Goal: Information Seeking & Learning: Learn about a topic

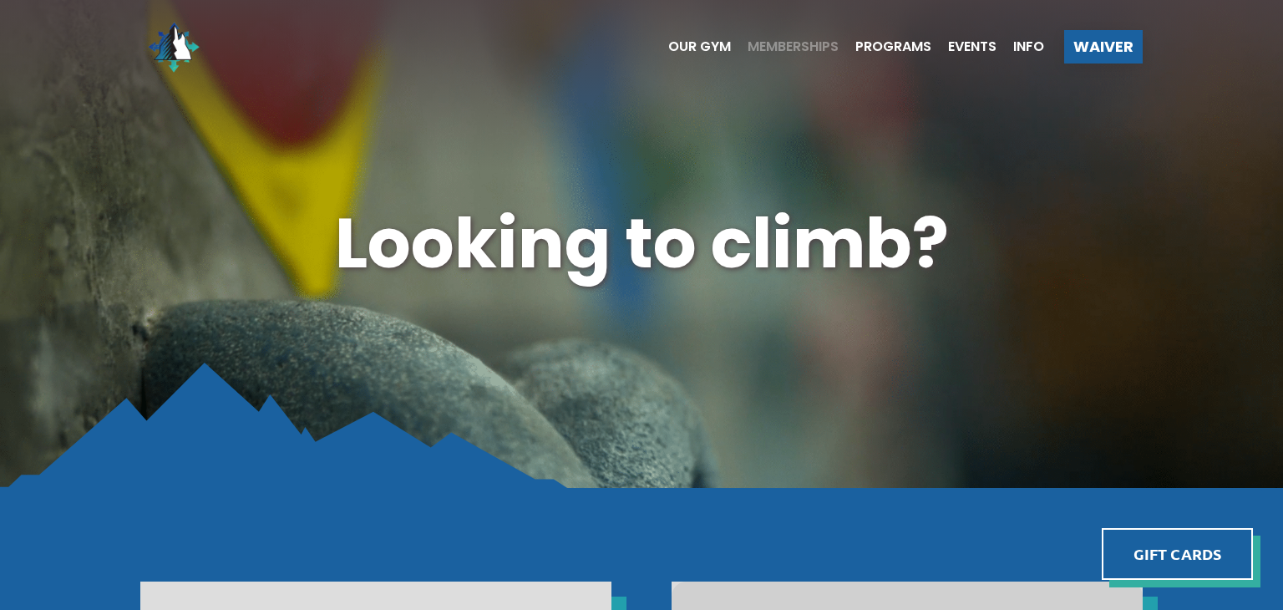
click at [765, 47] on span "Memberships" at bounding box center [792, 46] width 91 height 13
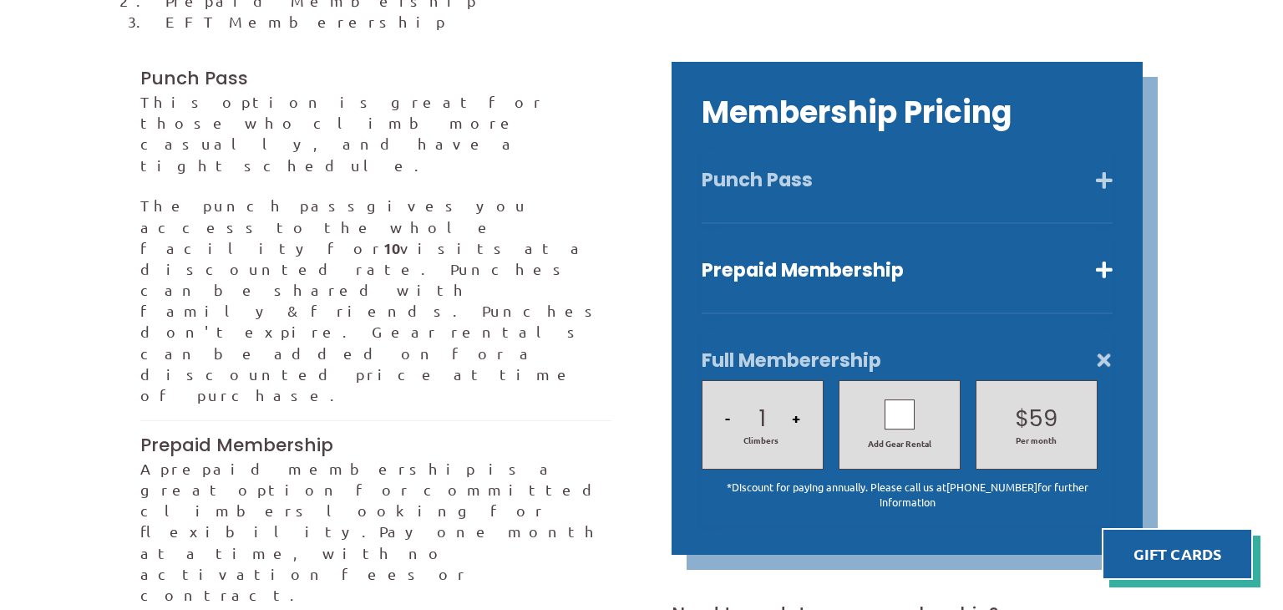
scroll to position [486, 0]
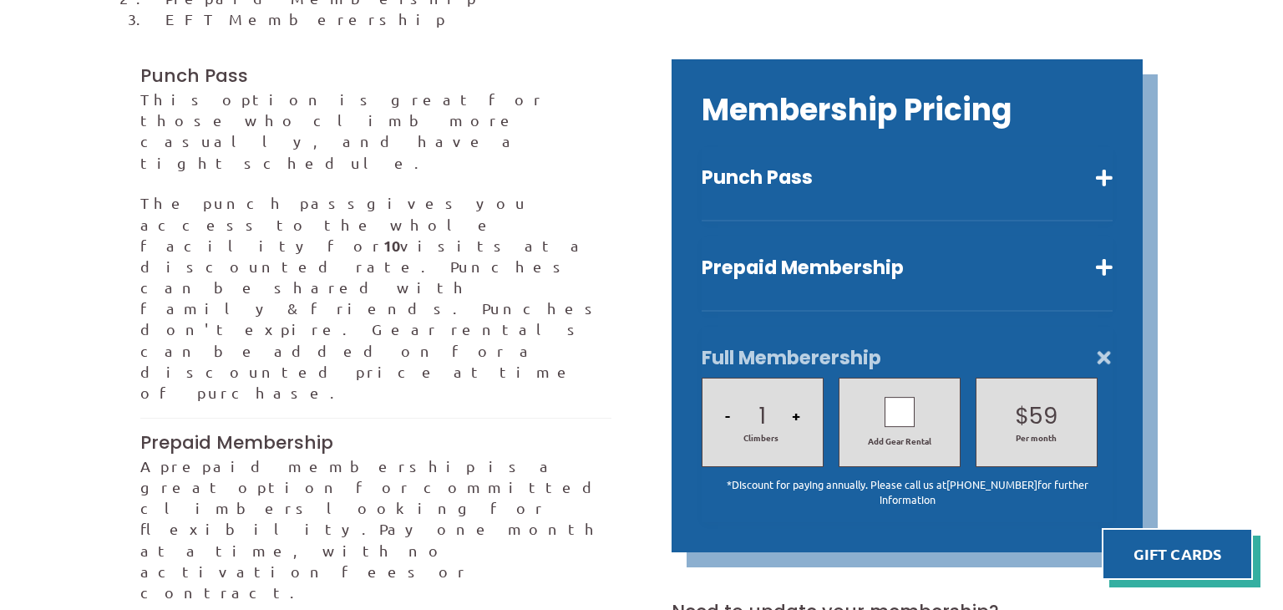
click at [795, 393] on button "+" at bounding box center [796, 415] width 18 height 57
click at [727, 393] on button "-" at bounding box center [727, 415] width 15 height 57
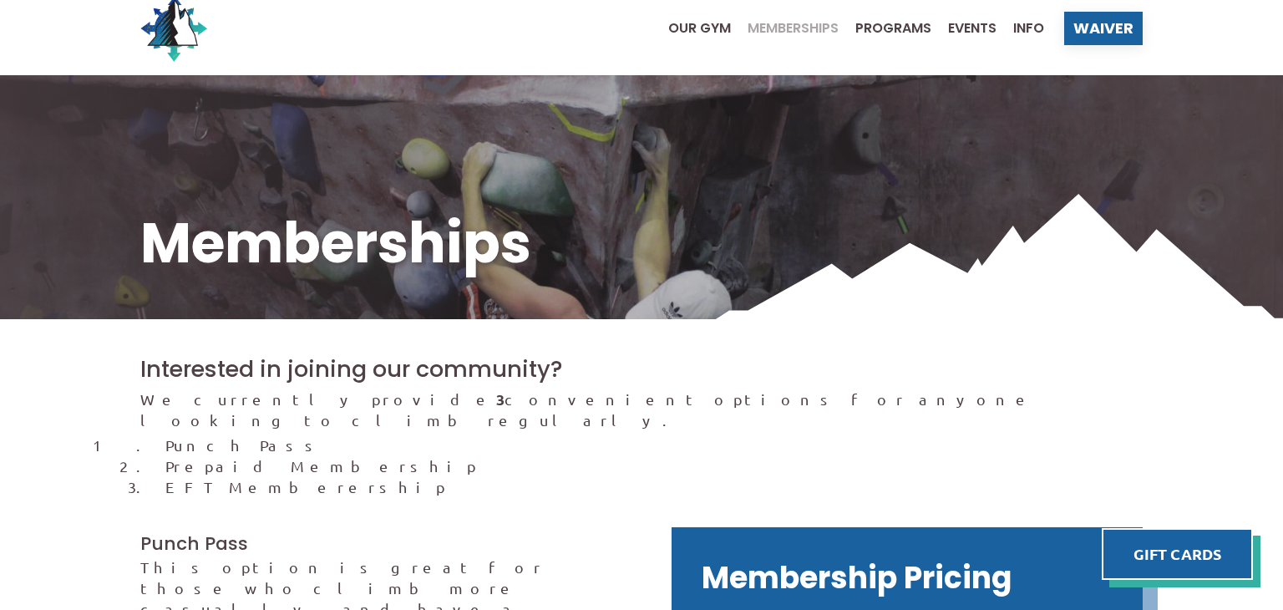
scroll to position [17, 0]
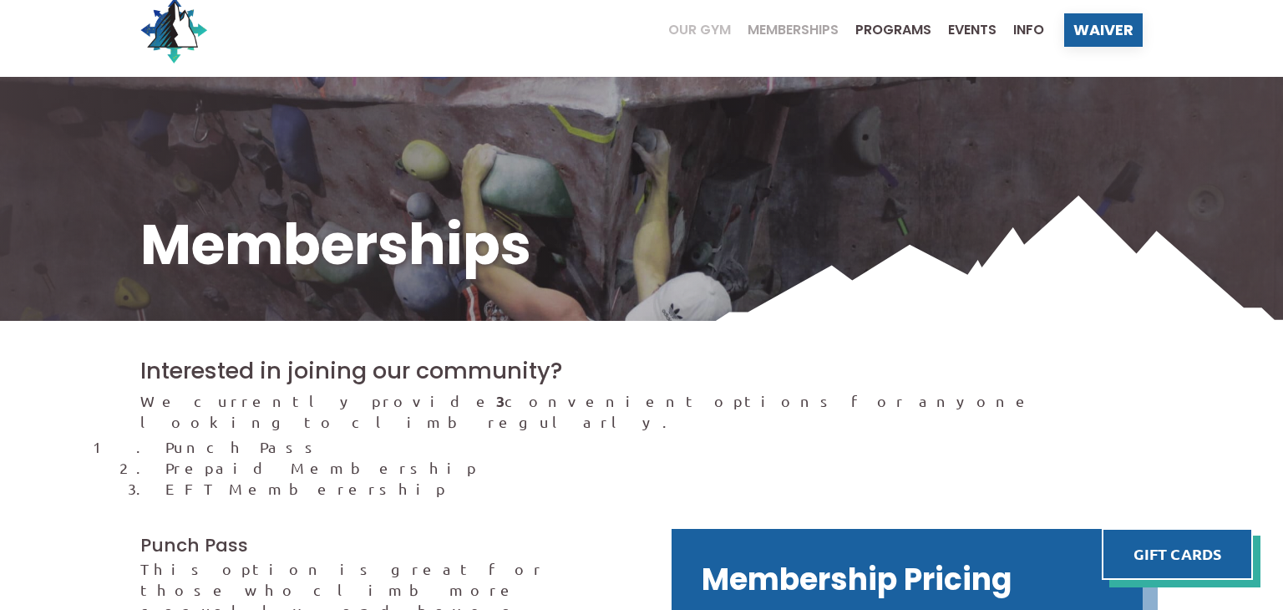
click at [681, 27] on span "Our Gym" at bounding box center [699, 29] width 63 height 13
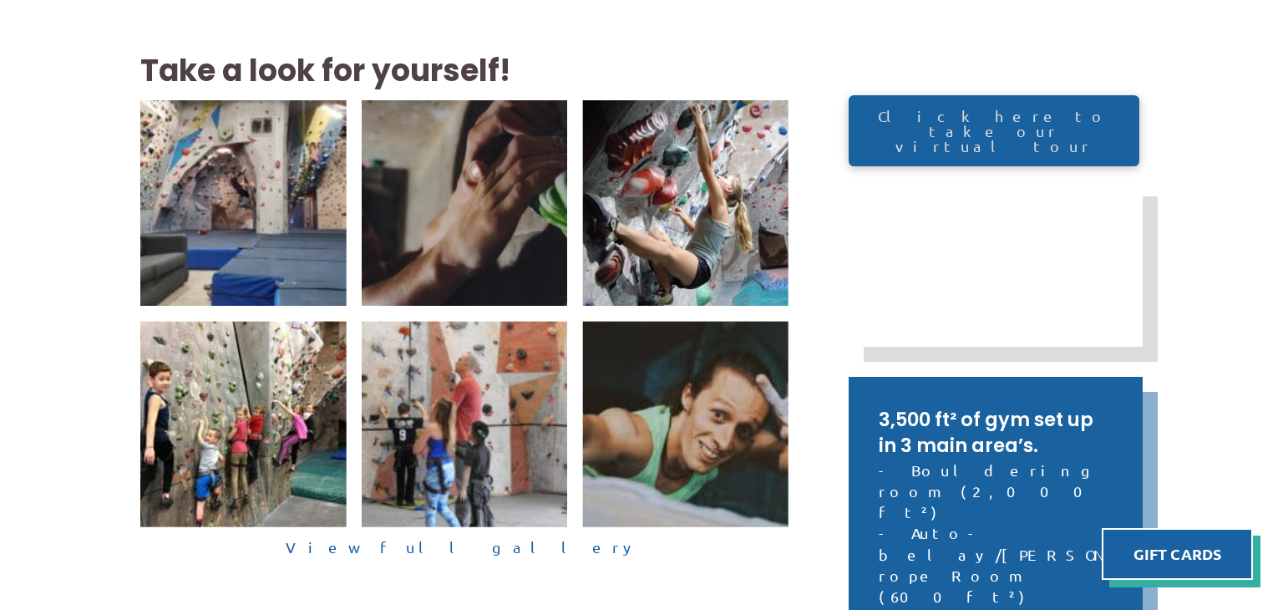
scroll to position [369, 0]
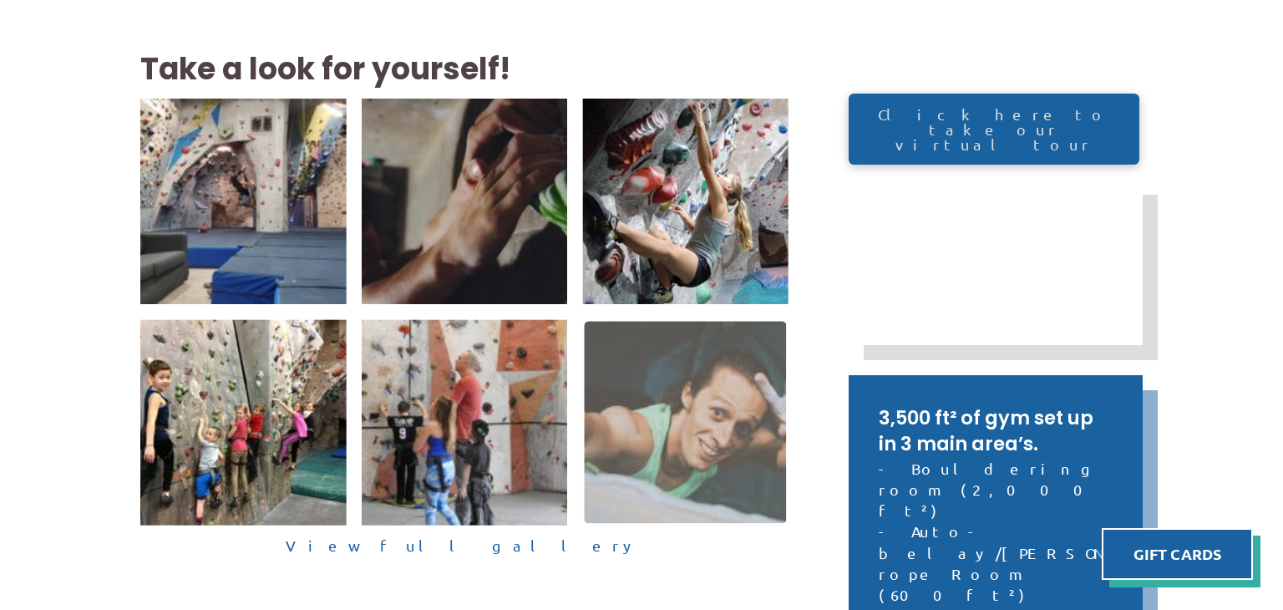
click at [663, 393] on img at bounding box center [686, 423] width 202 height 202
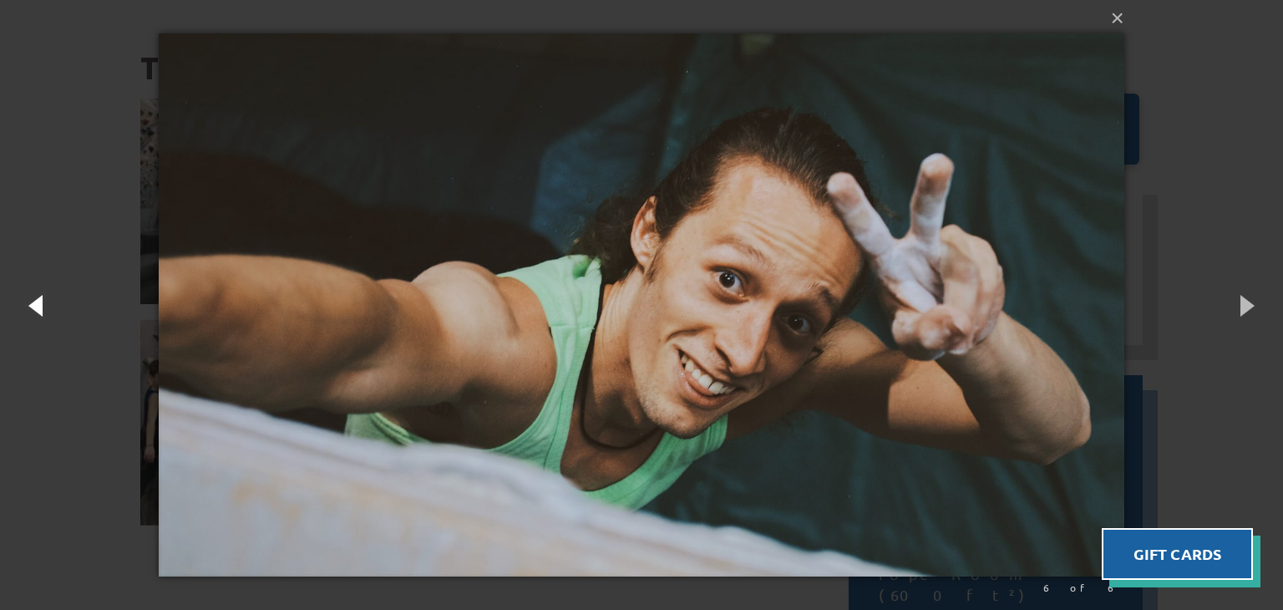
click at [38, 333] on button "button" at bounding box center [37, 305] width 75 height 92
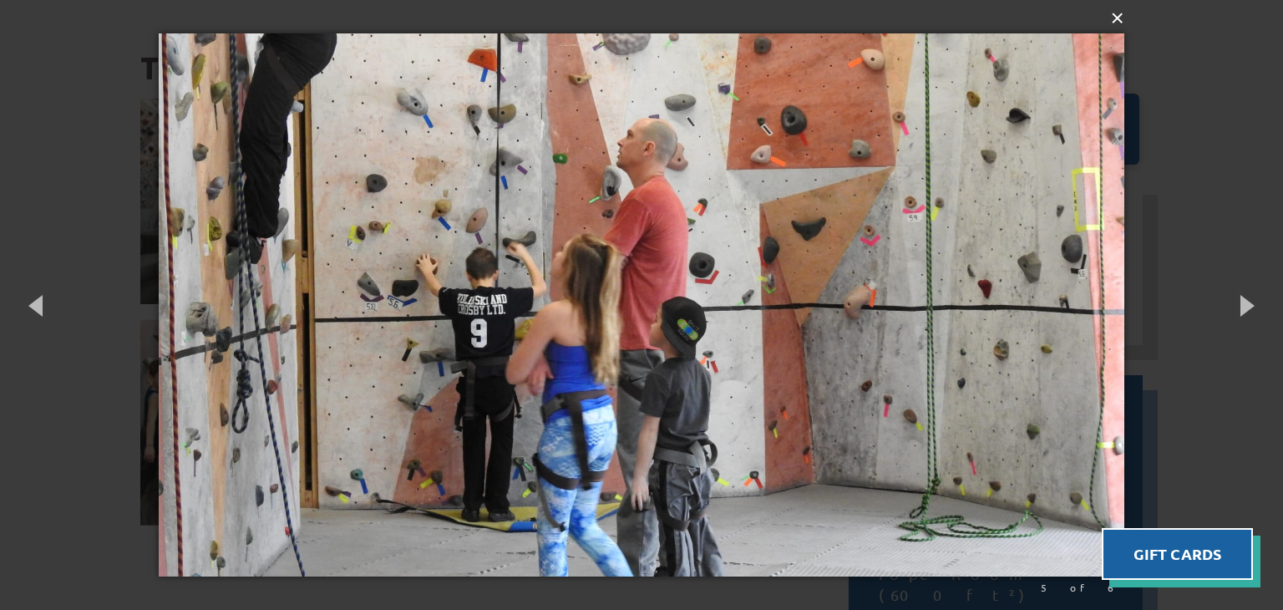
click at [1116, 21] on button "×" at bounding box center [646, 18] width 965 height 37
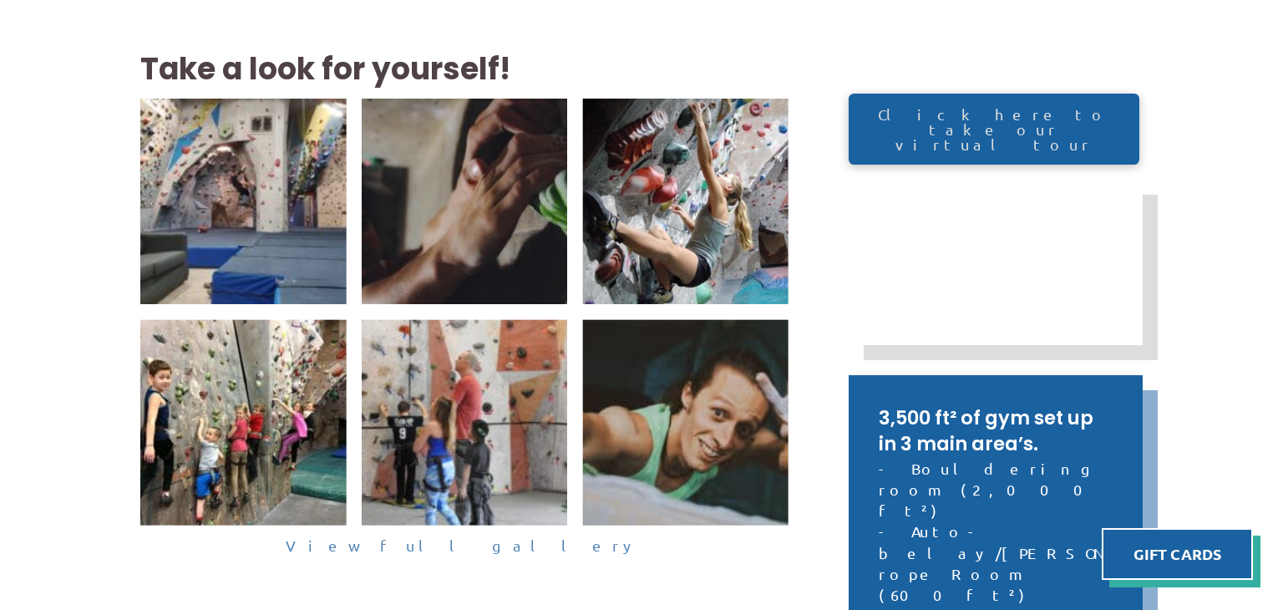
click at [494, 548] on link "View full gallery" at bounding box center [464, 546] width 648 height 26
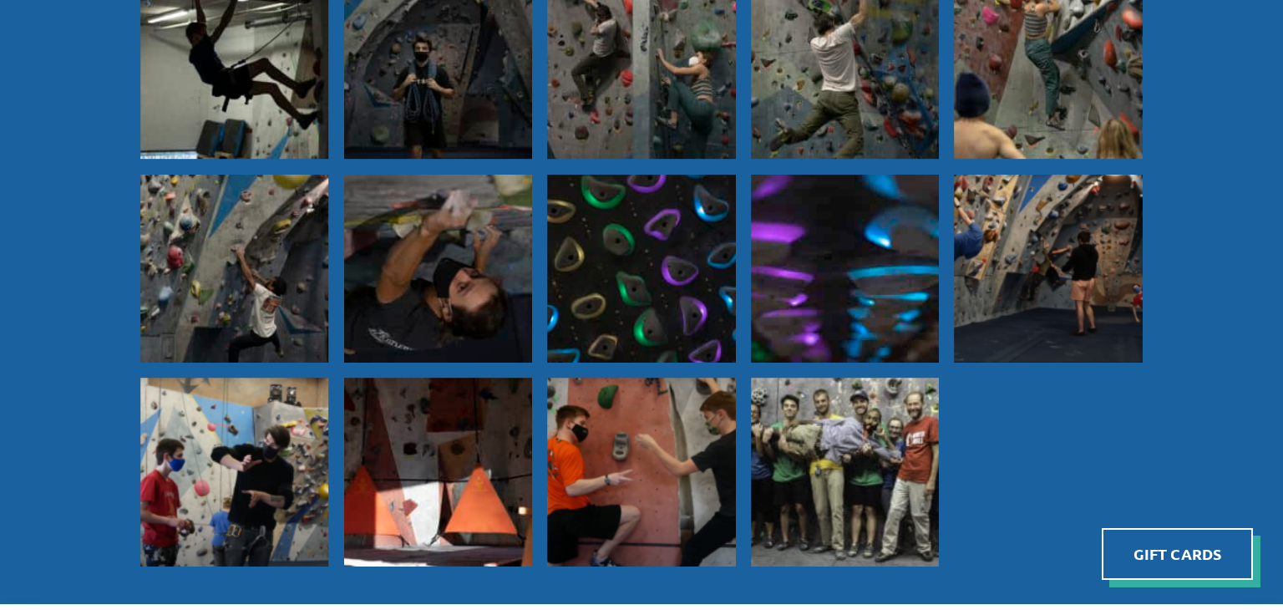
scroll to position [1331, 0]
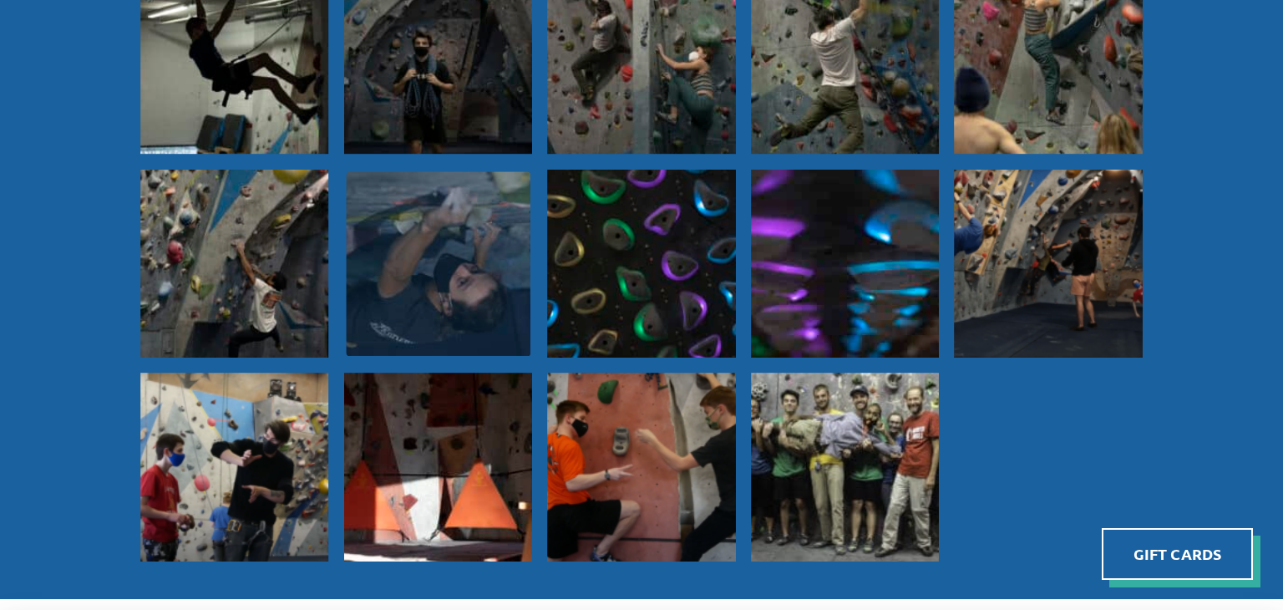
click at [488, 264] on img at bounding box center [438, 263] width 185 height 185
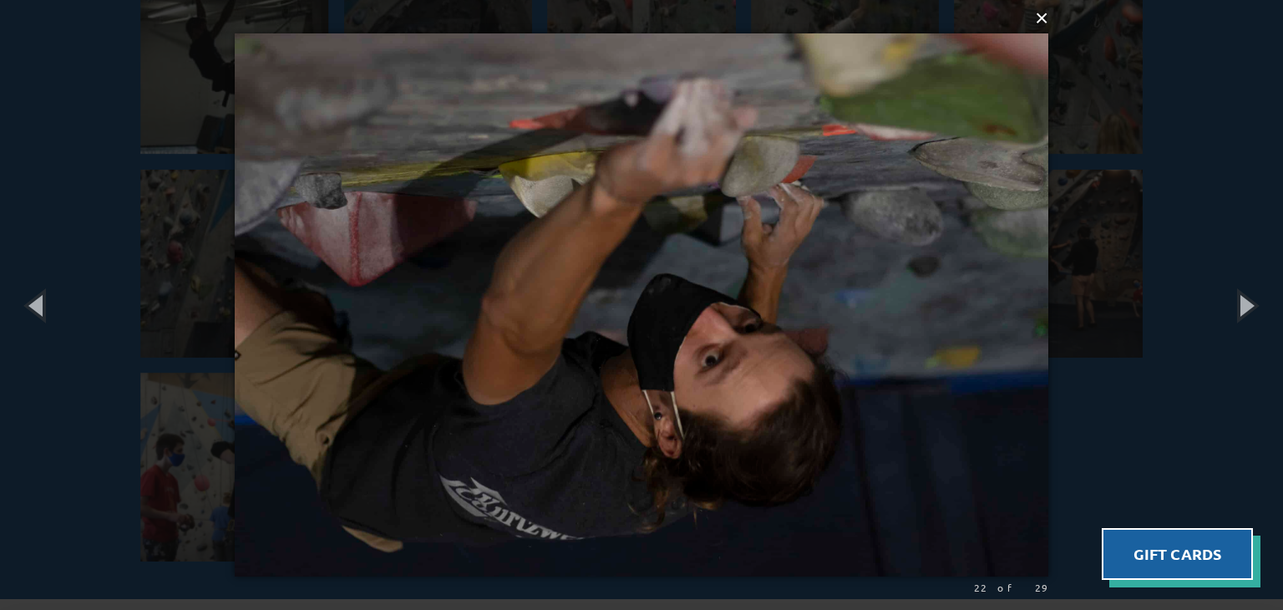
click at [1039, 24] on button "×" at bounding box center [647, 18] width 814 height 37
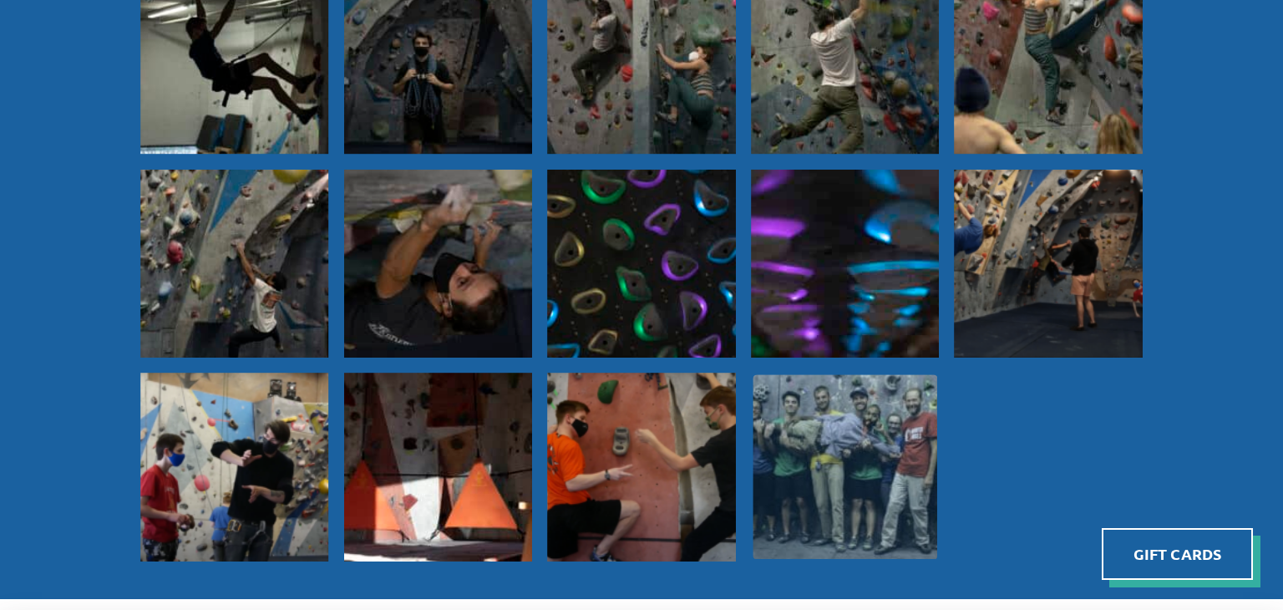
click at [835, 404] on img at bounding box center [844, 466] width 185 height 185
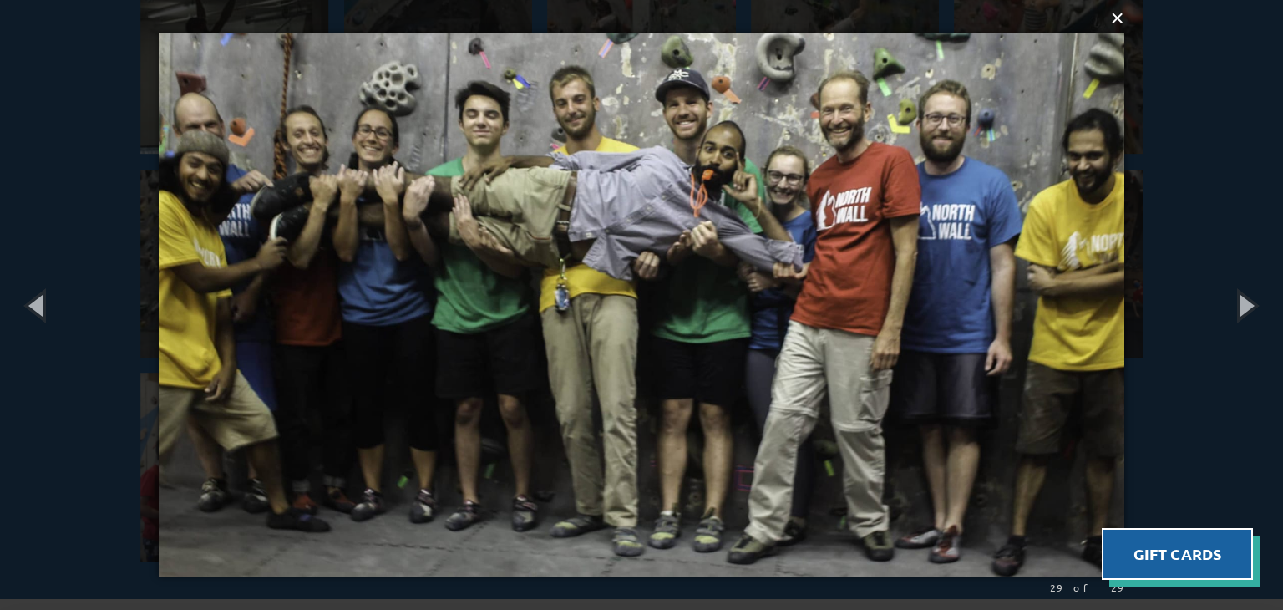
click at [1116, 18] on button "×" at bounding box center [646, 18] width 965 height 37
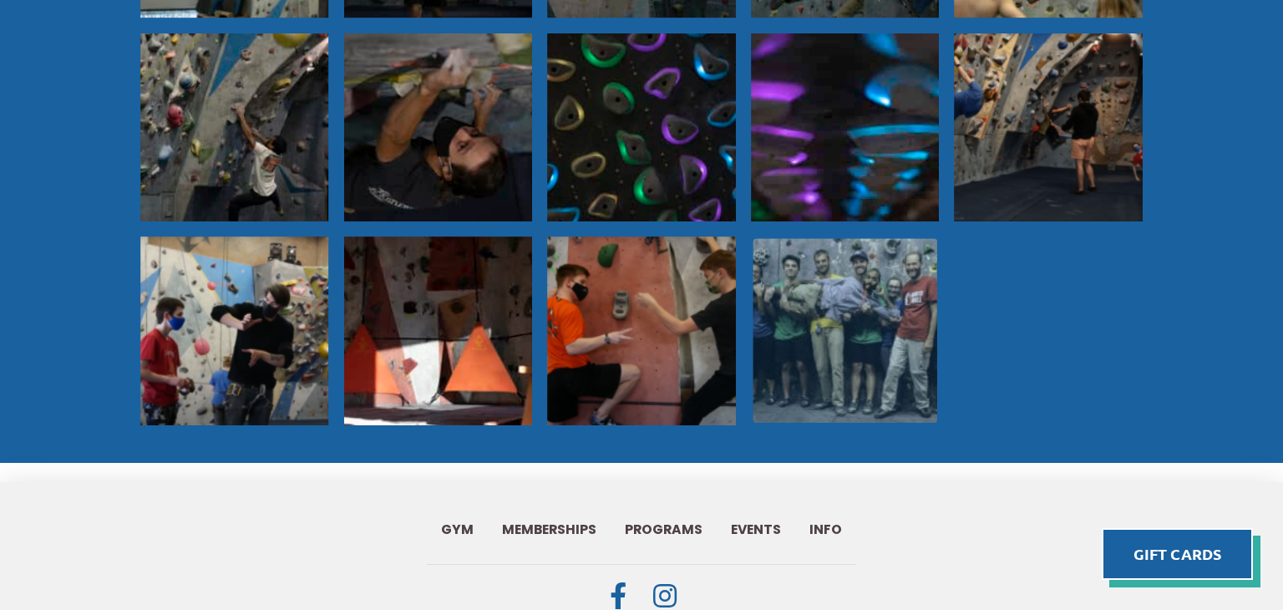
scroll to position [1467, 0]
click at [880, 315] on img at bounding box center [844, 331] width 185 height 185
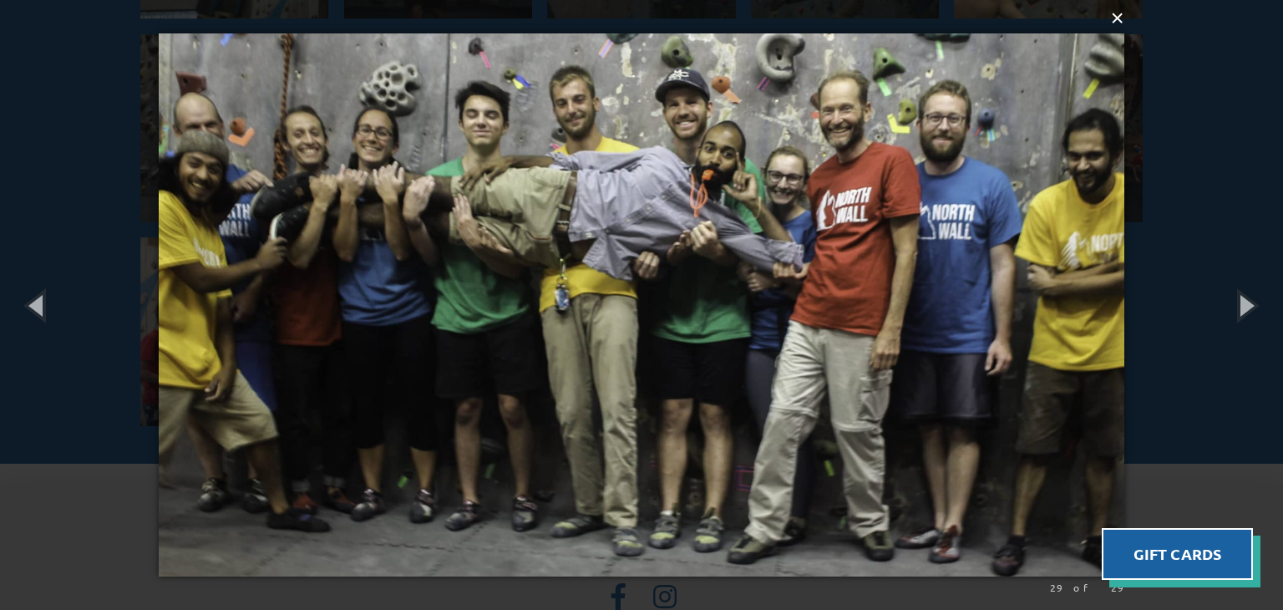
click at [1123, 19] on button "×" at bounding box center [646, 18] width 965 height 37
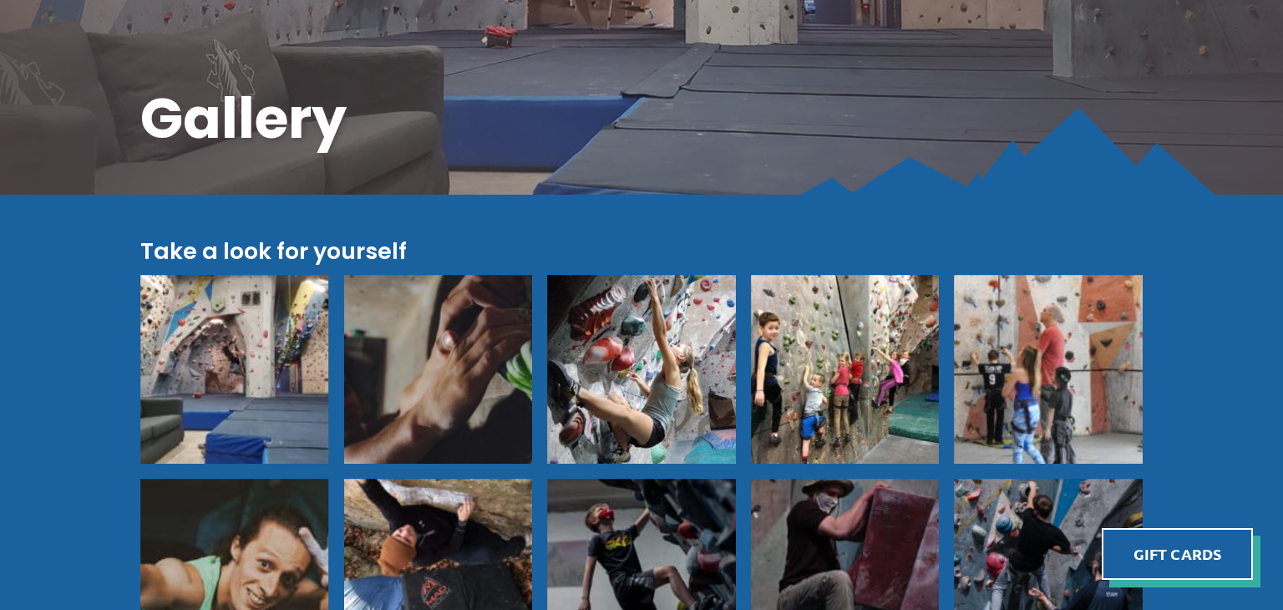
scroll to position [0, 0]
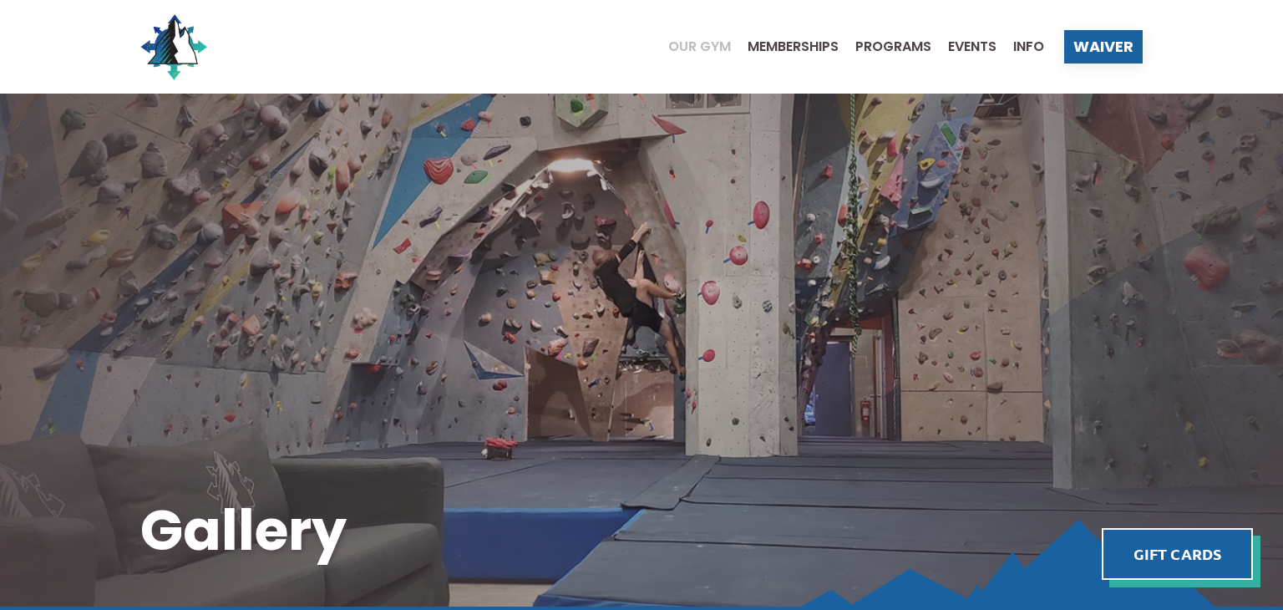
click at [692, 45] on span "Our Gym" at bounding box center [699, 46] width 63 height 13
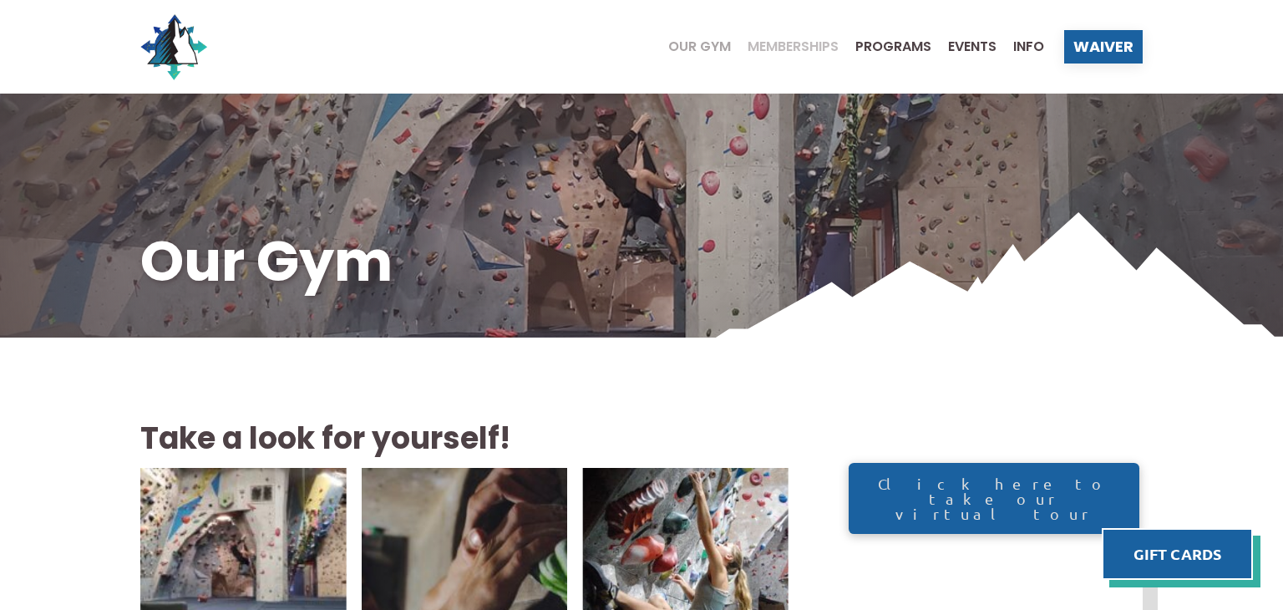
click at [773, 41] on span "Memberships" at bounding box center [792, 46] width 91 height 13
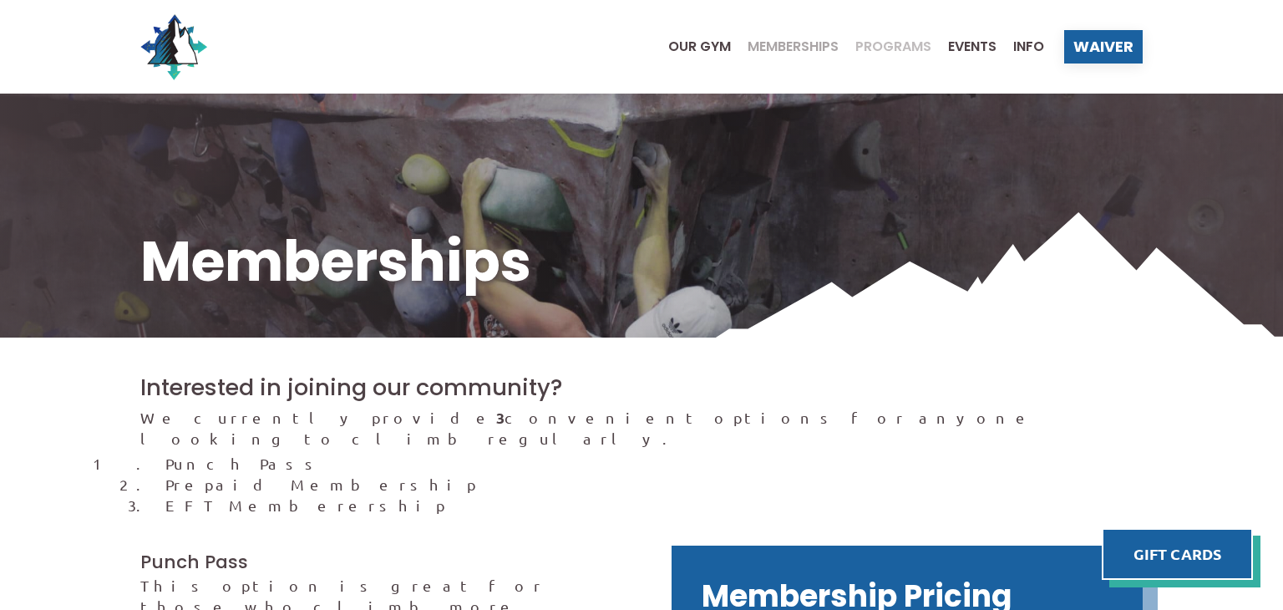
click at [867, 49] on span "Programs" at bounding box center [893, 46] width 76 height 13
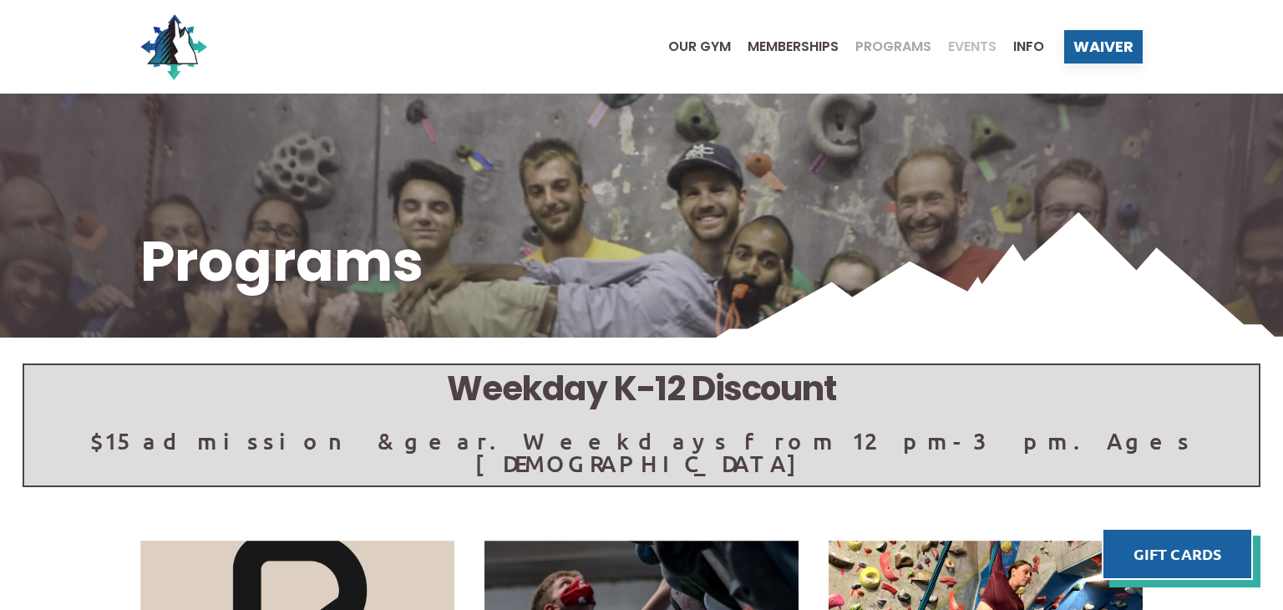
click at [959, 43] on span "Events" at bounding box center [972, 46] width 48 height 13
